Goal: Task Accomplishment & Management: Manage account settings

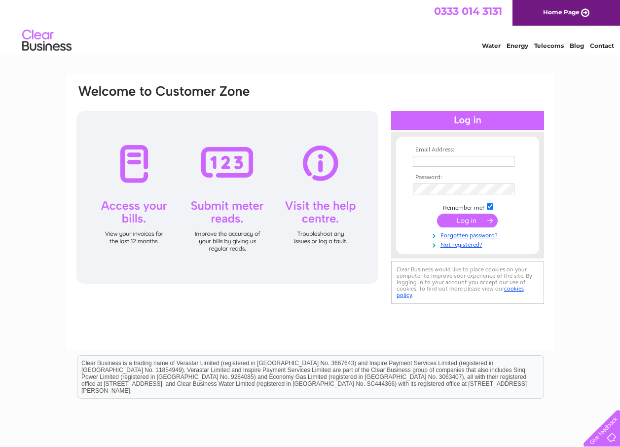
click at [419, 164] on input "text" at bounding box center [464, 161] width 102 height 11
type input "b.fairfull@btinternet.com"
click at [462, 216] on input "submit" at bounding box center [467, 222] width 61 height 14
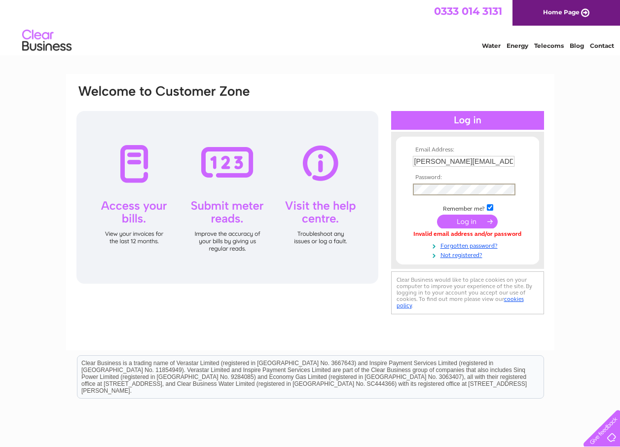
click at [468, 219] on input "submit" at bounding box center [467, 222] width 61 height 14
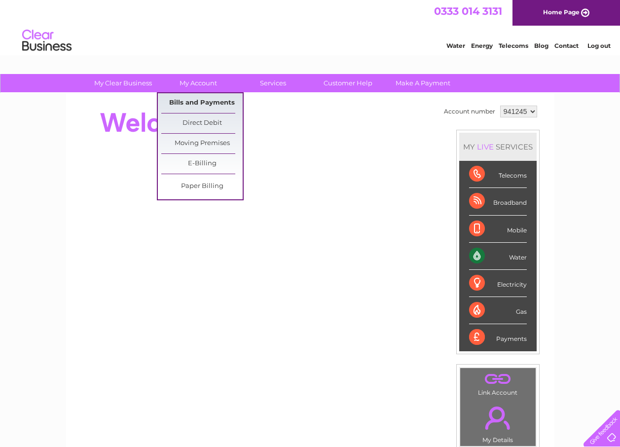
click at [197, 100] on link "Bills and Payments" at bounding box center [201, 103] width 81 height 20
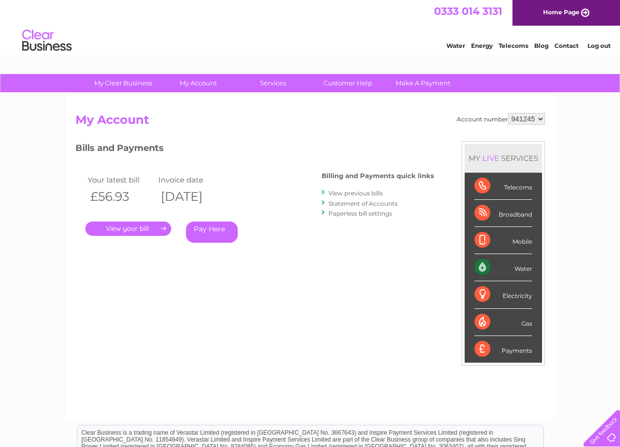
click at [130, 227] on link "." at bounding box center [128, 229] width 86 height 14
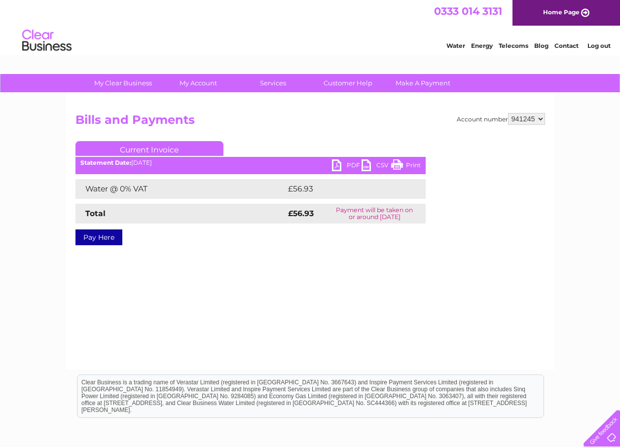
click at [338, 161] on link "PDF" at bounding box center [347, 166] width 30 height 14
